Goal: Information Seeking & Learning: Learn about a topic

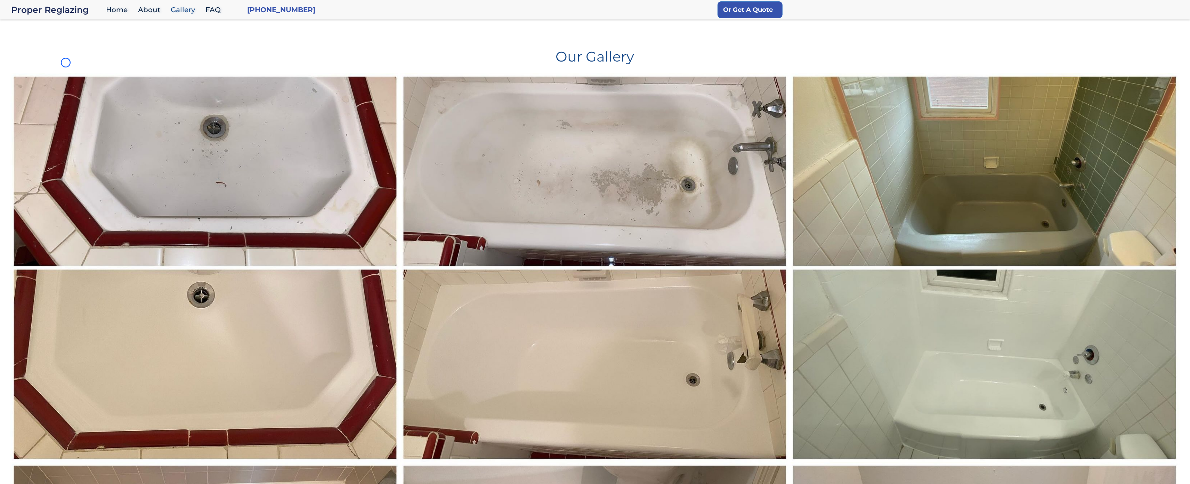
click at [66, 63] on h1 "Our Gallery" at bounding box center [594, 53] width 1169 height 19
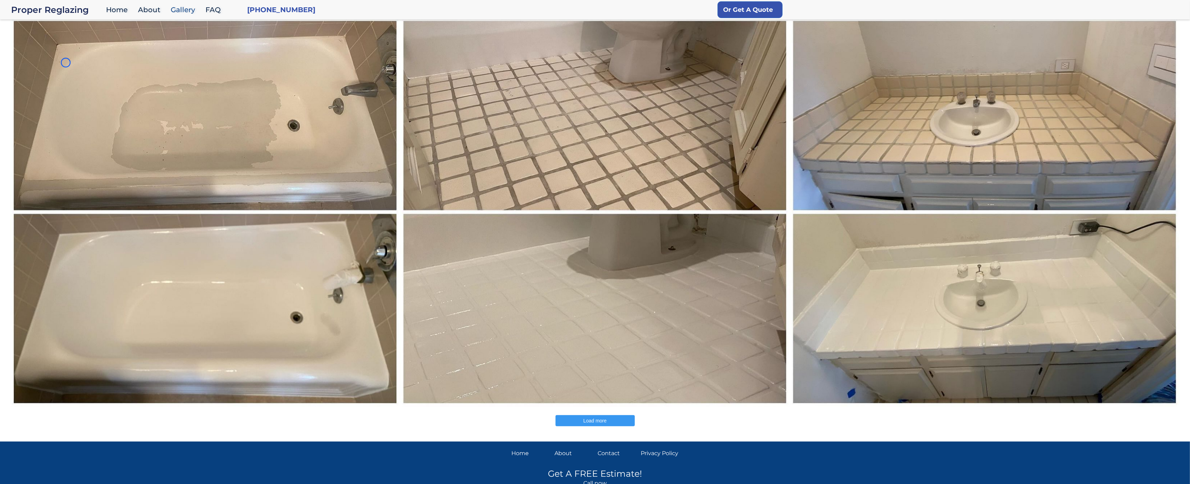
scroll to position [479, 0]
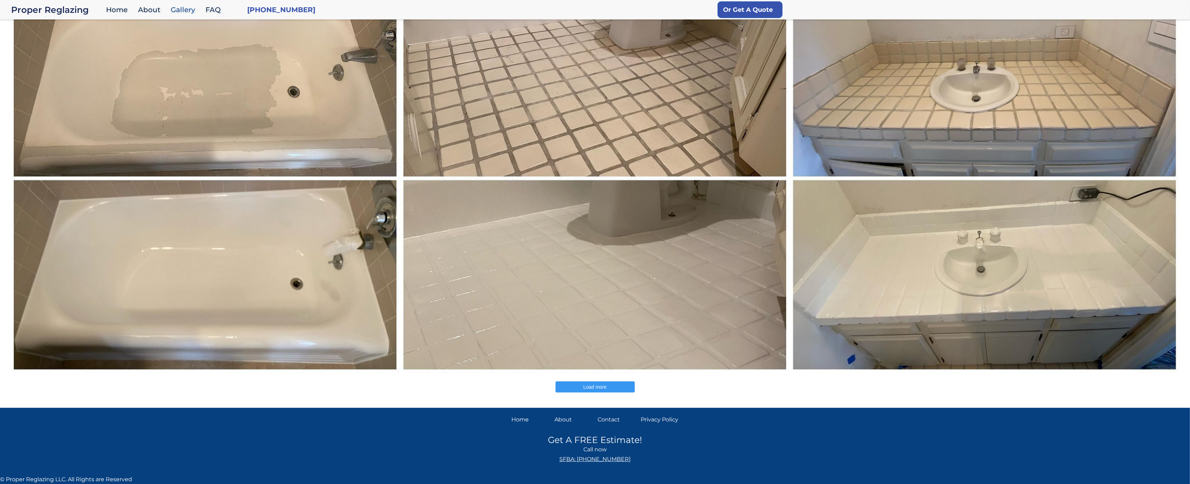
click at [66, 63] on img at bounding box center [205, 179] width 391 height 390
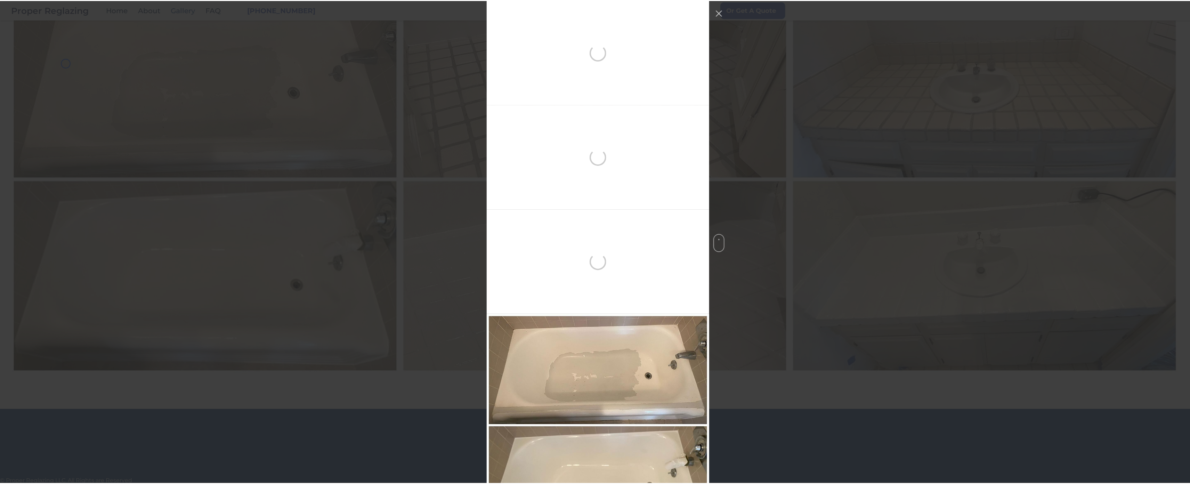
scroll to position [313, 0]
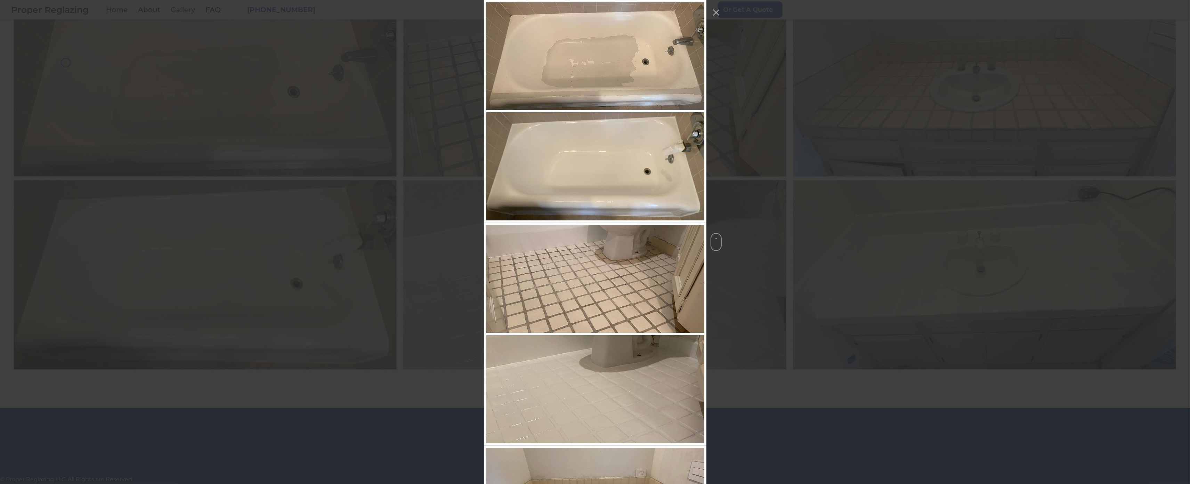
click at [55, 62] on img at bounding box center [205, 179] width 391 height 390
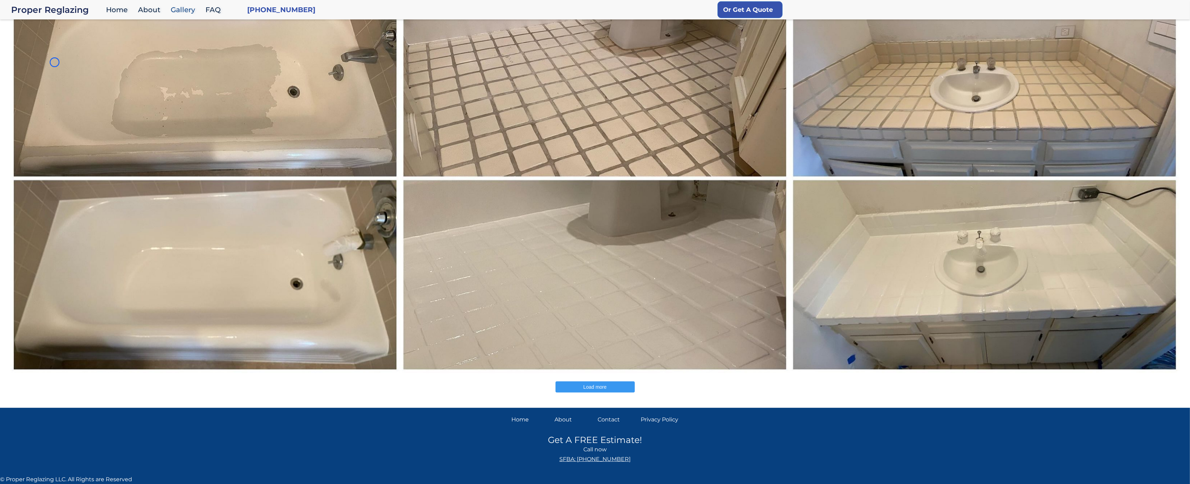
click at [55, 62] on img at bounding box center [205, 179] width 391 height 390
click at [64, 67] on img at bounding box center [205, 179] width 391 height 390
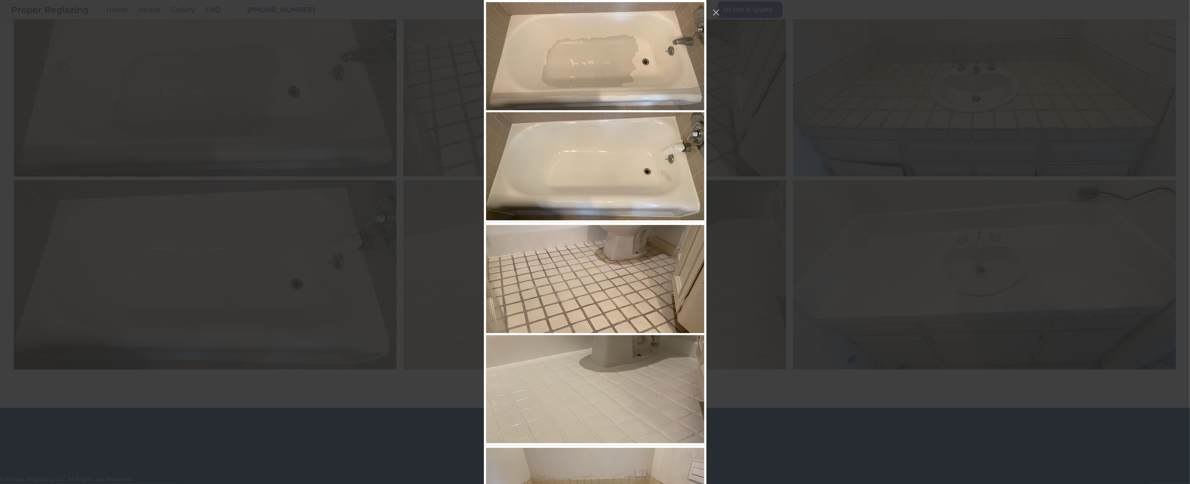
scroll to position [246, 0]
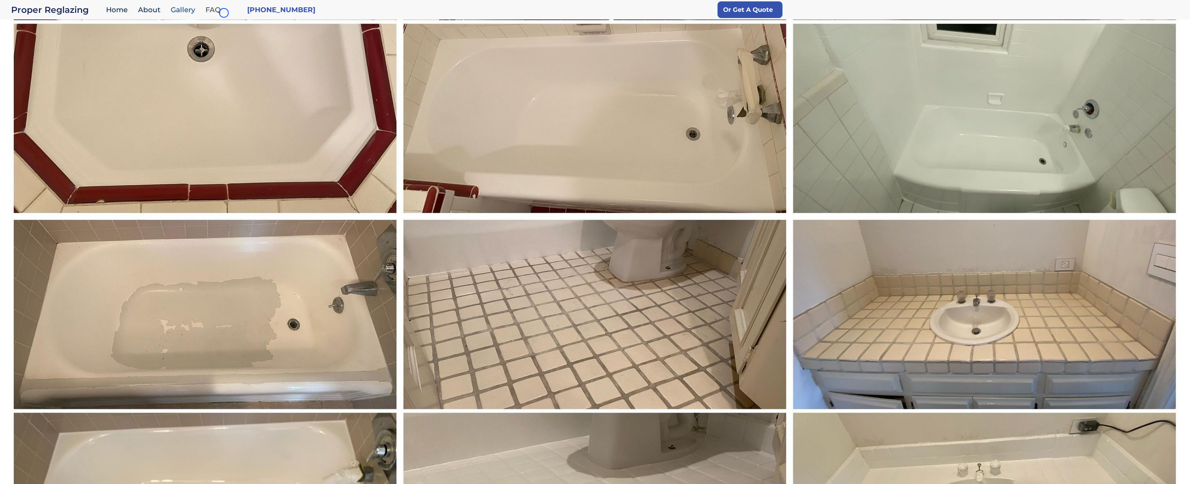
click at [224, 13] on link "FAQ" at bounding box center [215, 9] width 26 height 15
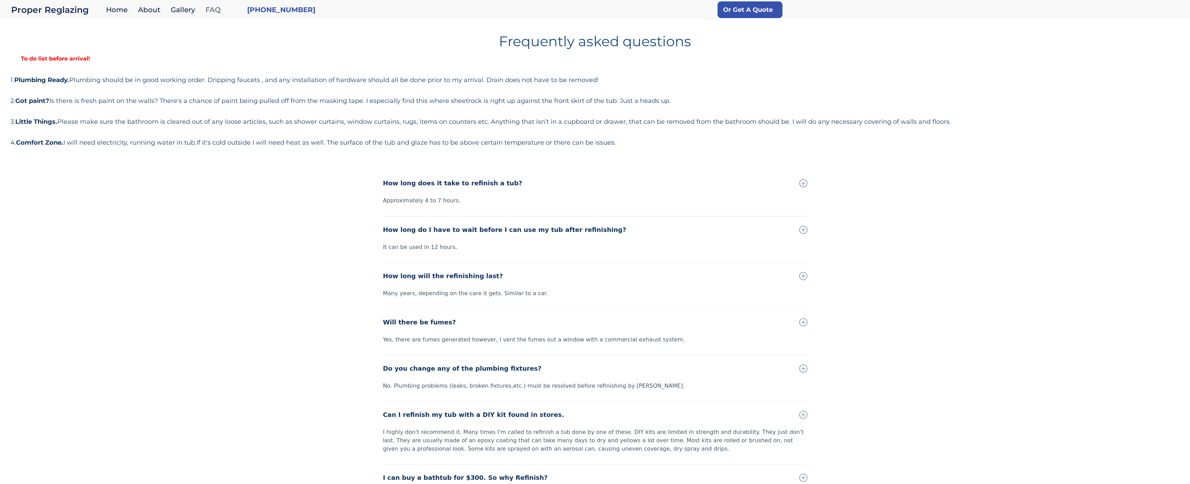
click at [224, 13] on link "FAQ" at bounding box center [215, 9] width 26 height 15
click at [50, 44] on h1 "Frequently asked questions" at bounding box center [594, 38] width 1169 height 19
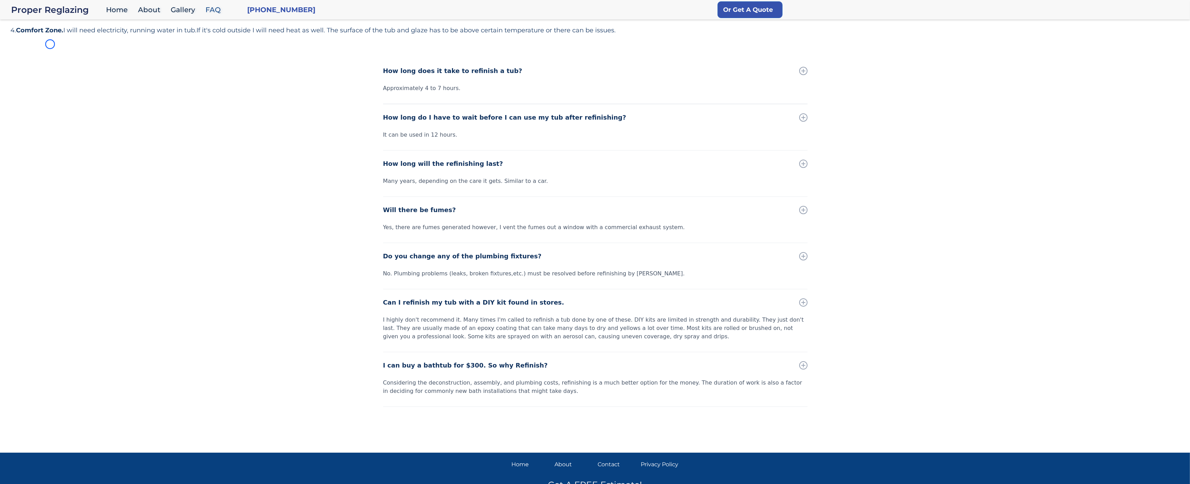
scroll to position [156, 0]
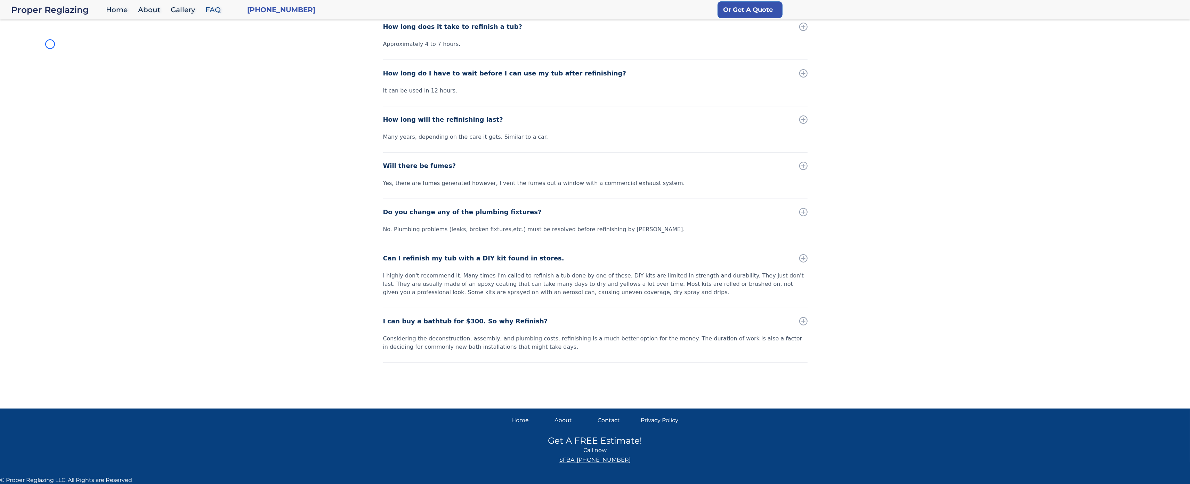
click at [50, 44] on div "How long does it take to refinish a tub? Approximately 4 to 7 hours. How long d…" at bounding box center [595, 208] width 1190 height 388
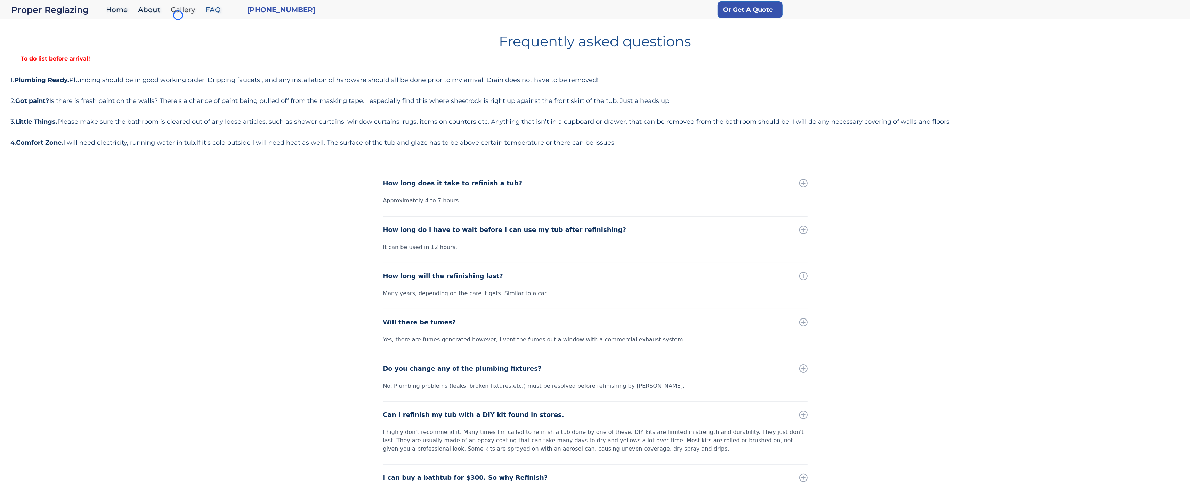
click at [178, 15] on link "Gallery" at bounding box center [184, 9] width 35 height 15
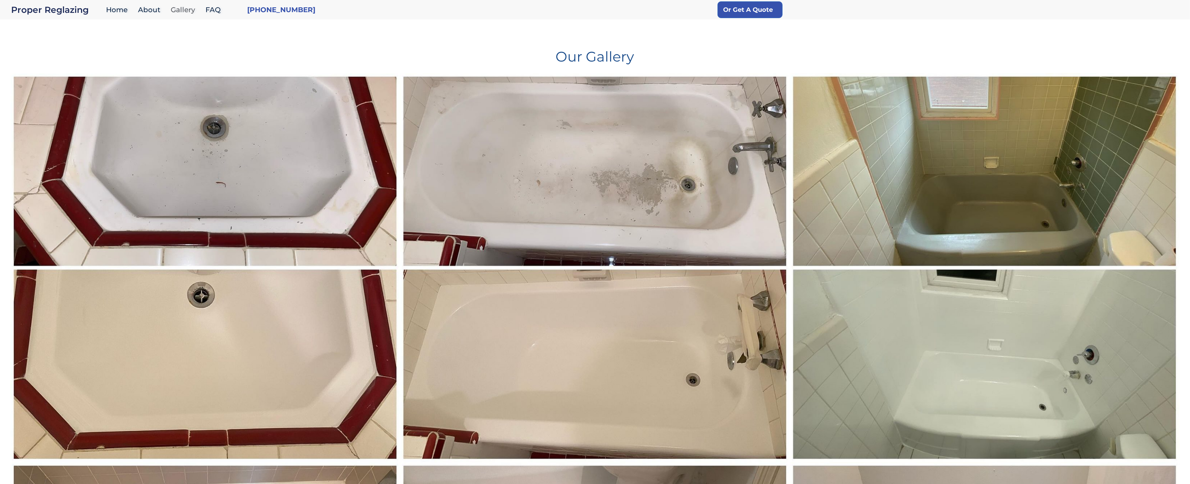
click at [178, 15] on link "Gallery" at bounding box center [184, 9] width 35 height 15
click at [58, 36] on div "Our Gallery" at bounding box center [594, 51] width 1169 height 45
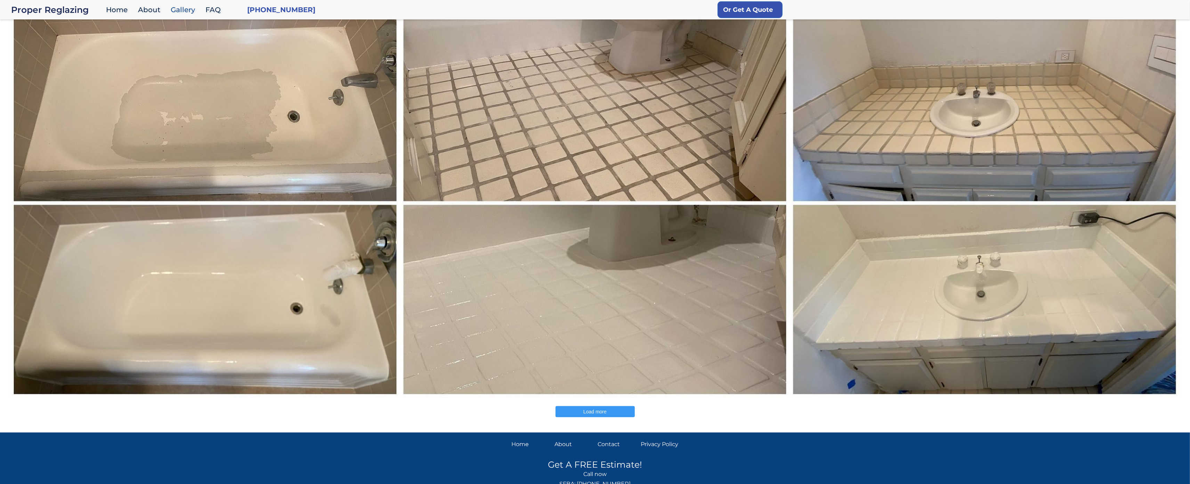
scroll to position [479, 0]
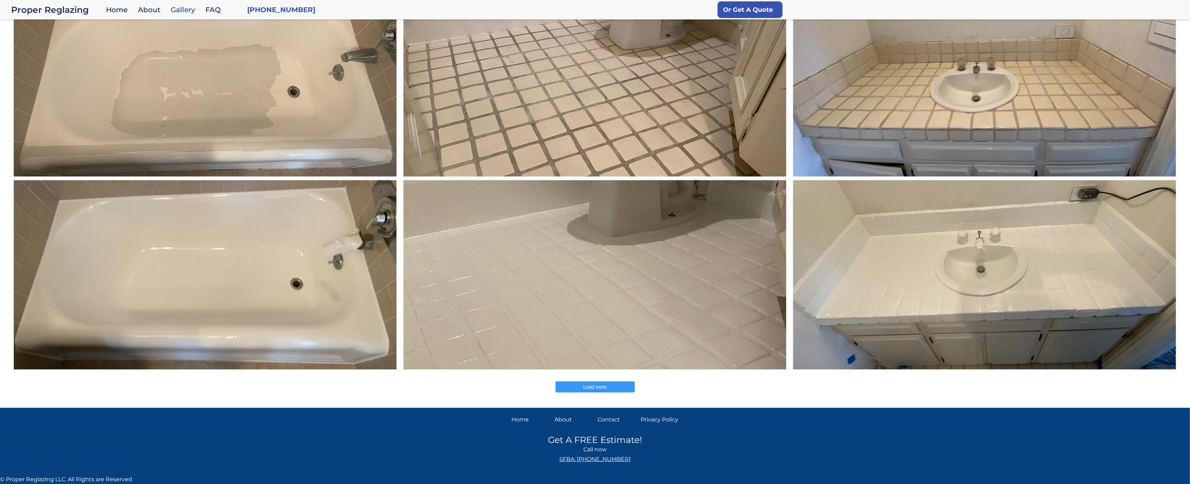
click at [58, 36] on img at bounding box center [205, 179] width 391 height 390
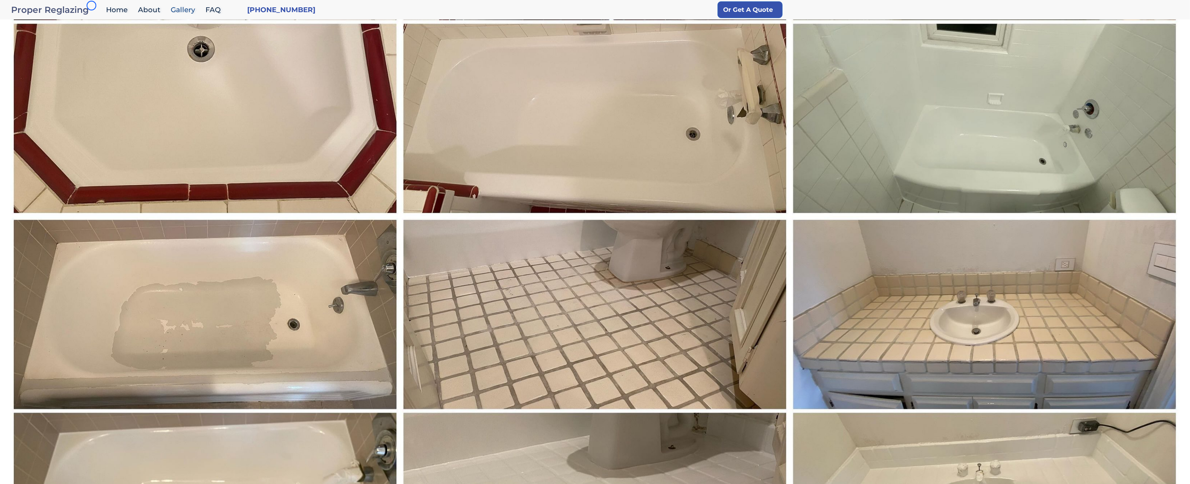
click at [91, 6] on div "Proper Reglazing" at bounding box center [56, 10] width 91 height 10
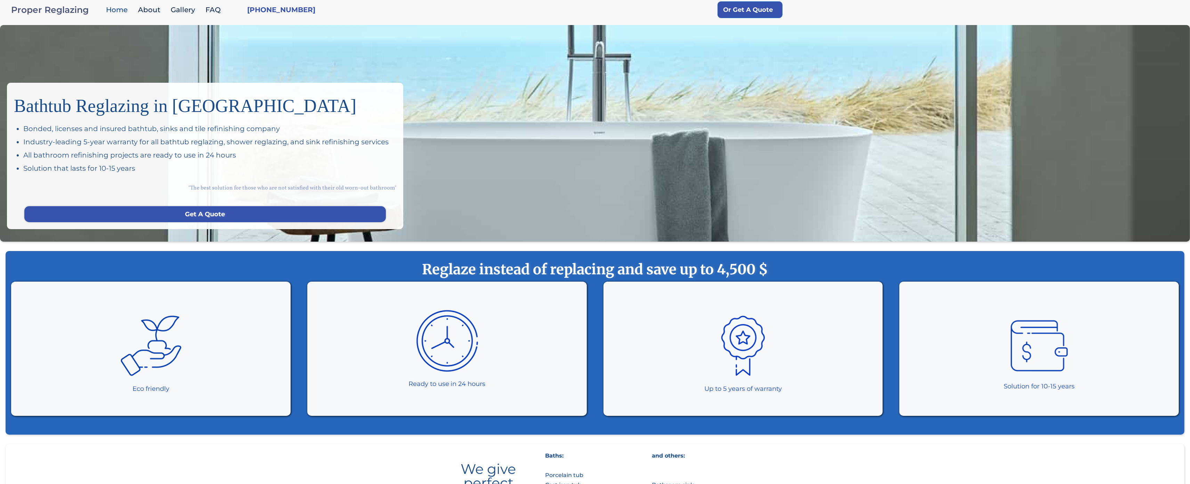
click at [91, 6] on div "Proper Reglazing" at bounding box center [56, 10] width 91 height 10
click at [68, 58] on div "Bathtub Reglazing in [GEOGRAPHIC_DATA] Bonded, licenses and insured bathtub, si…" at bounding box center [595, 133] width 1190 height 217
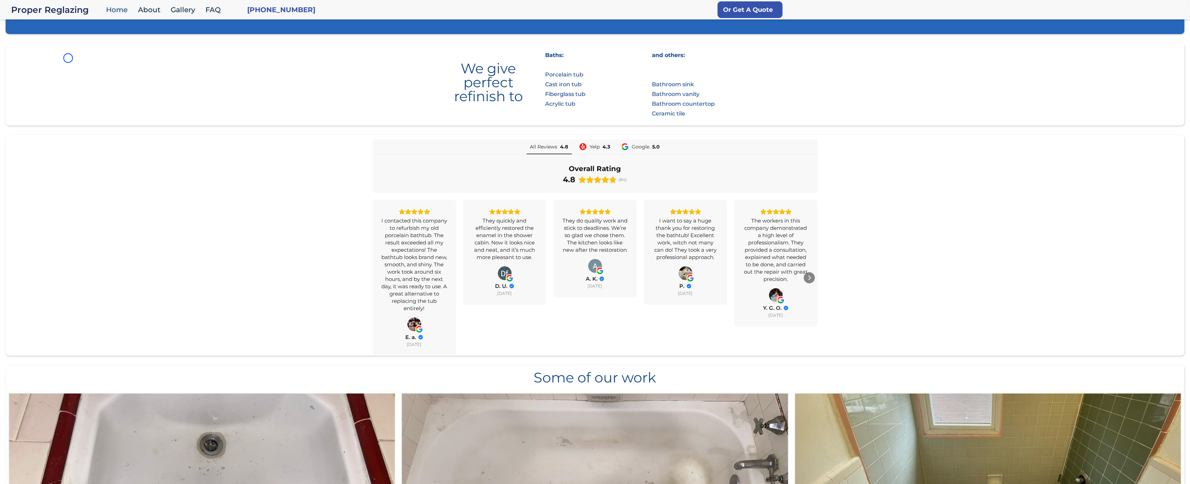
scroll to position [411, 0]
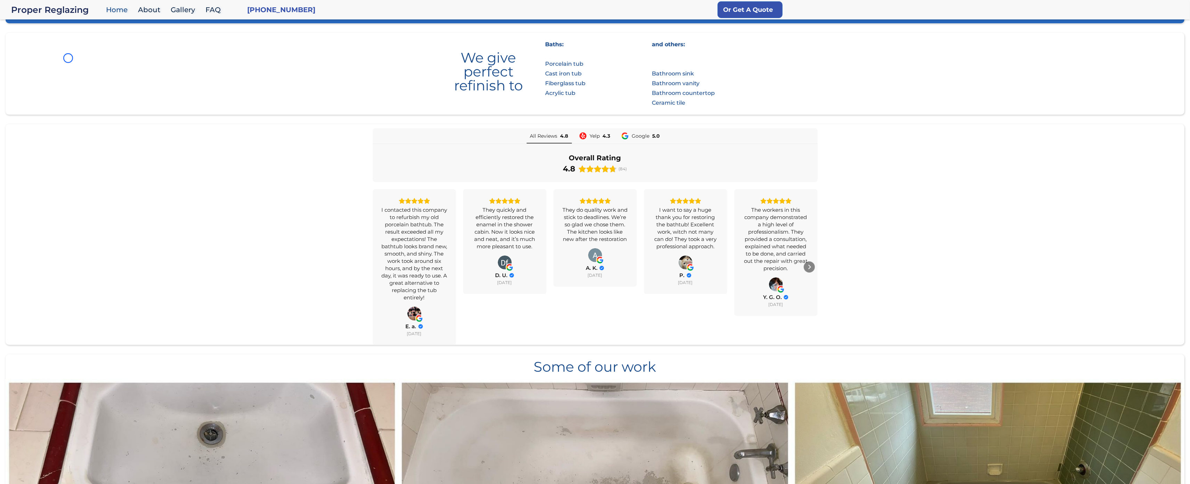
click at [68, 58] on section "We give perfect refinish to Baths: Porcelain tub Cast iron tub Fiberglass tub A…" at bounding box center [595, 74] width 1179 height 82
